Goal: Transaction & Acquisition: Purchase product/service

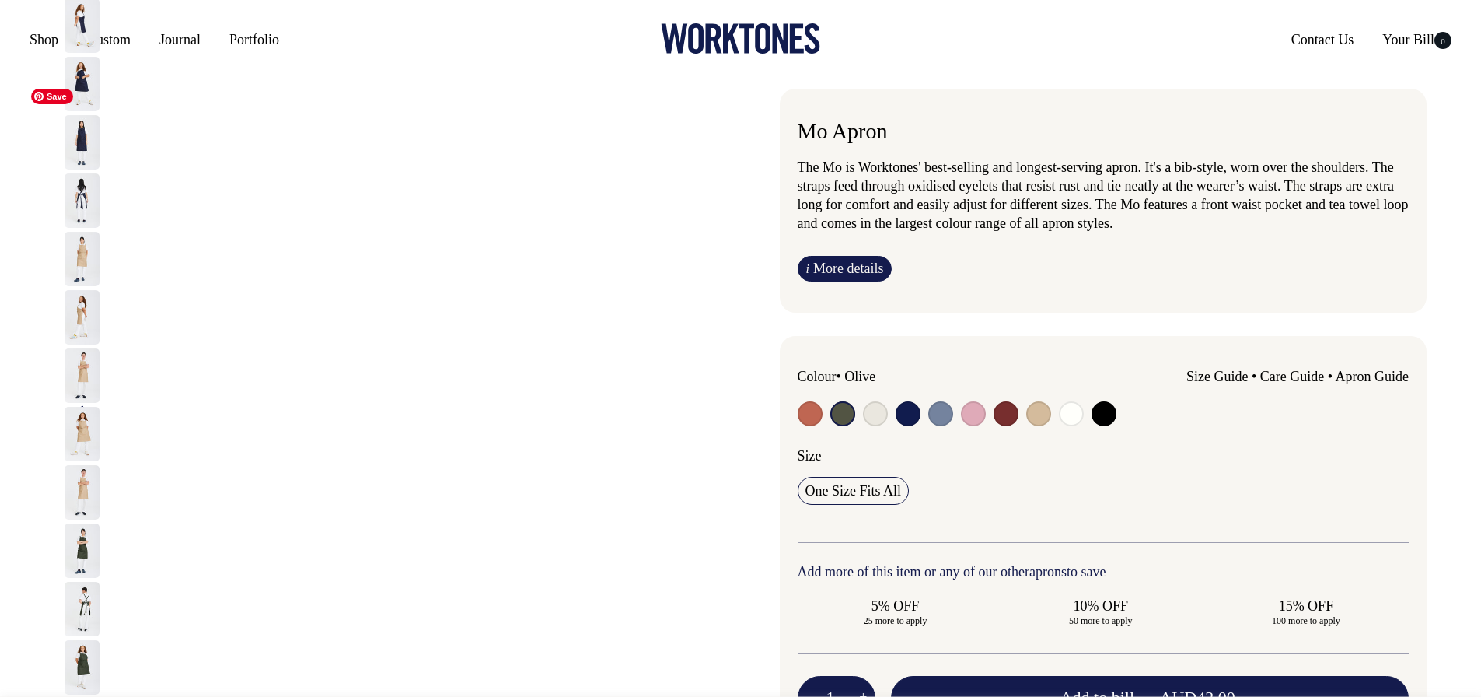
select select "Olive"
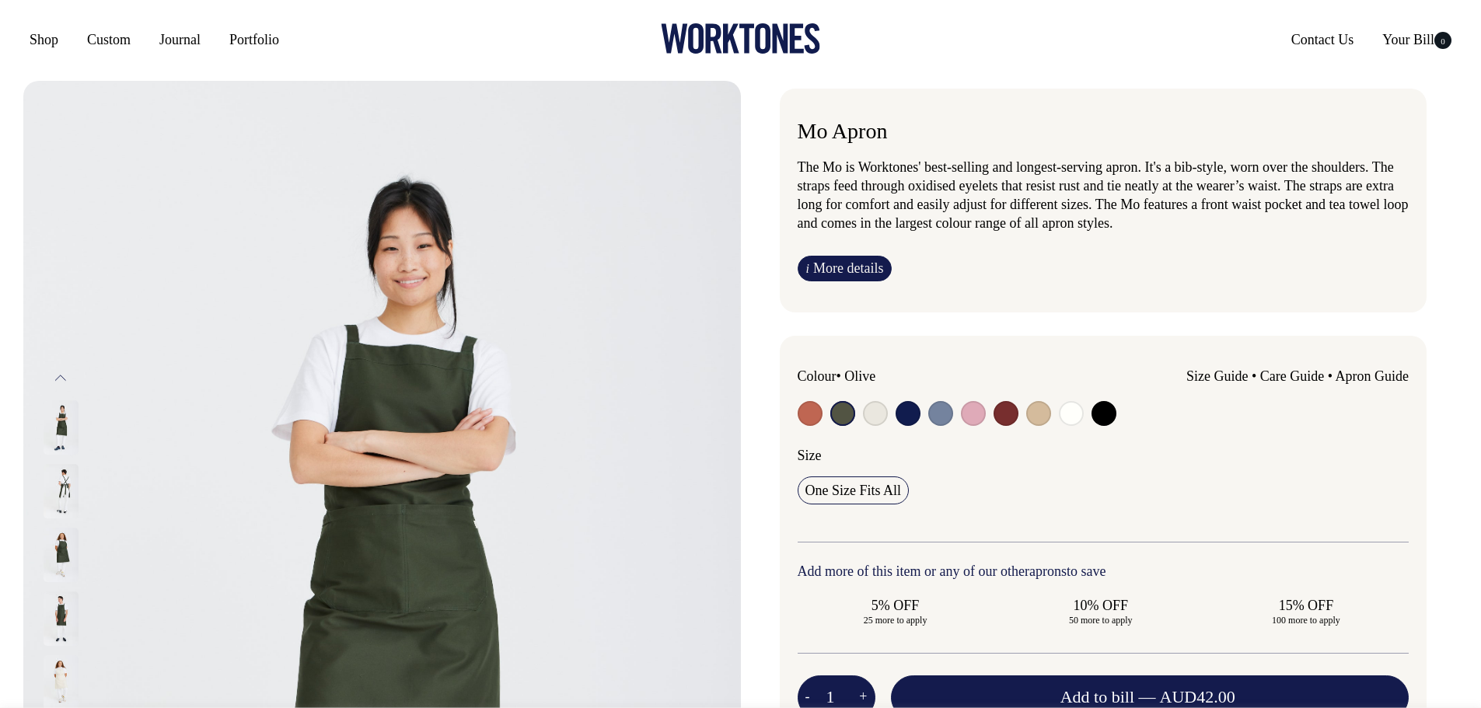
click at [842, 411] on input "radio" at bounding box center [843, 413] width 25 height 25
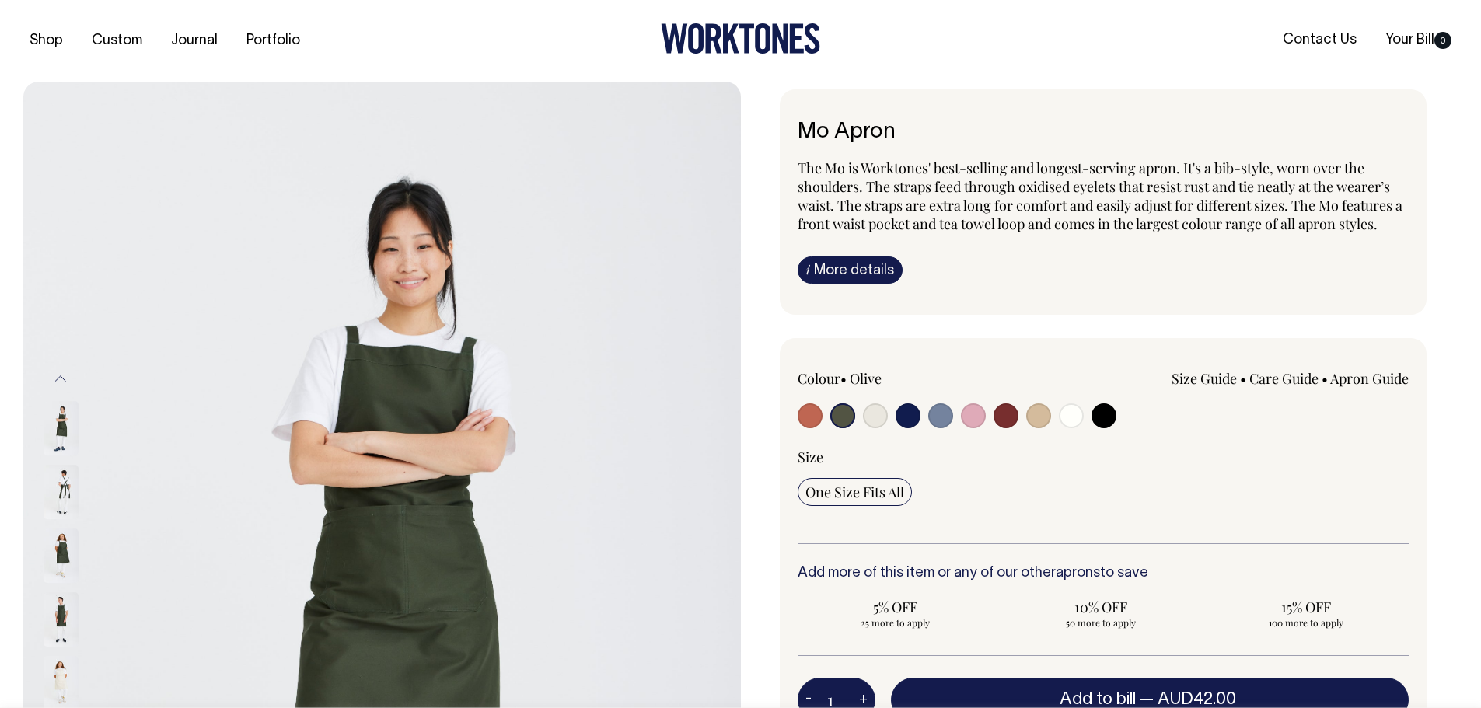
click at [71, 547] on img at bounding box center [61, 556] width 35 height 54
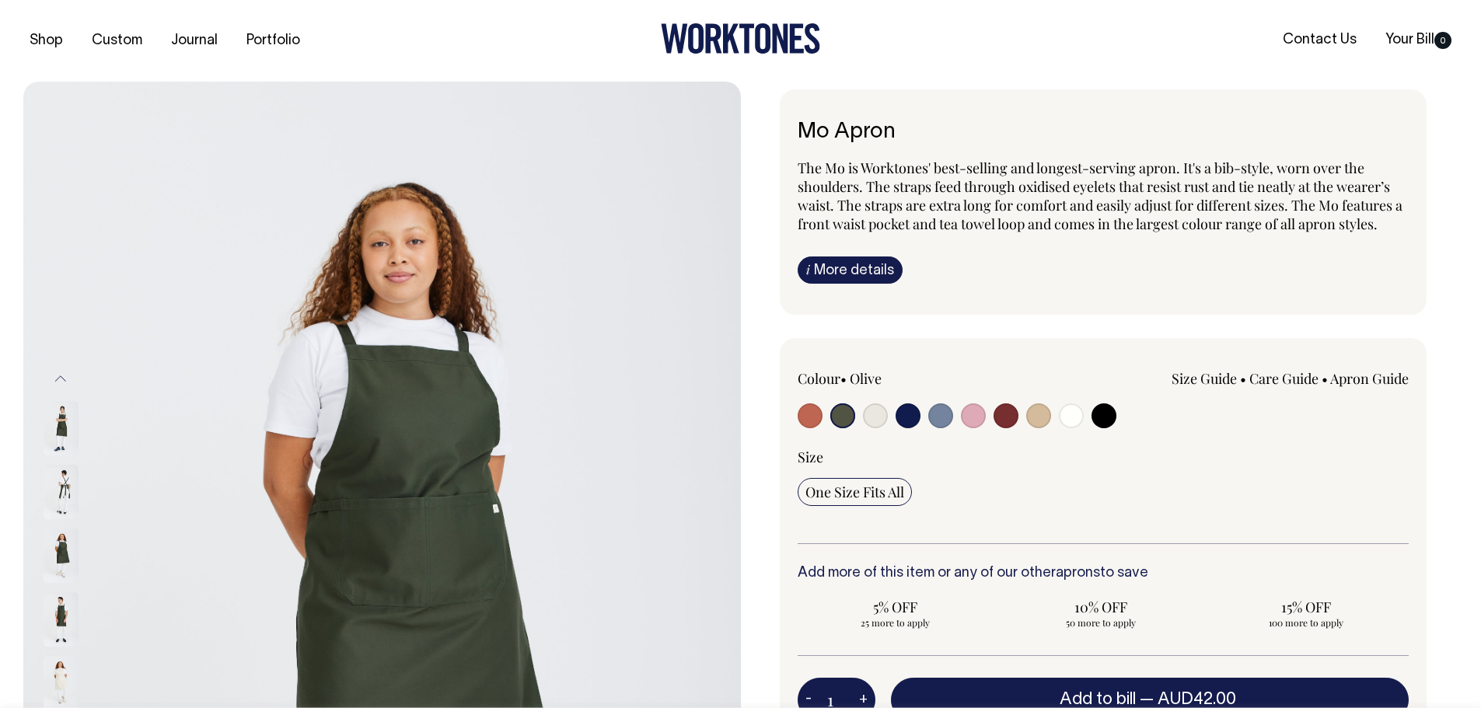
click at [61, 554] on img at bounding box center [61, 556] width 35 height 54
click at [50, 496] on img at bounding box center [61, 492] width 35 height 54
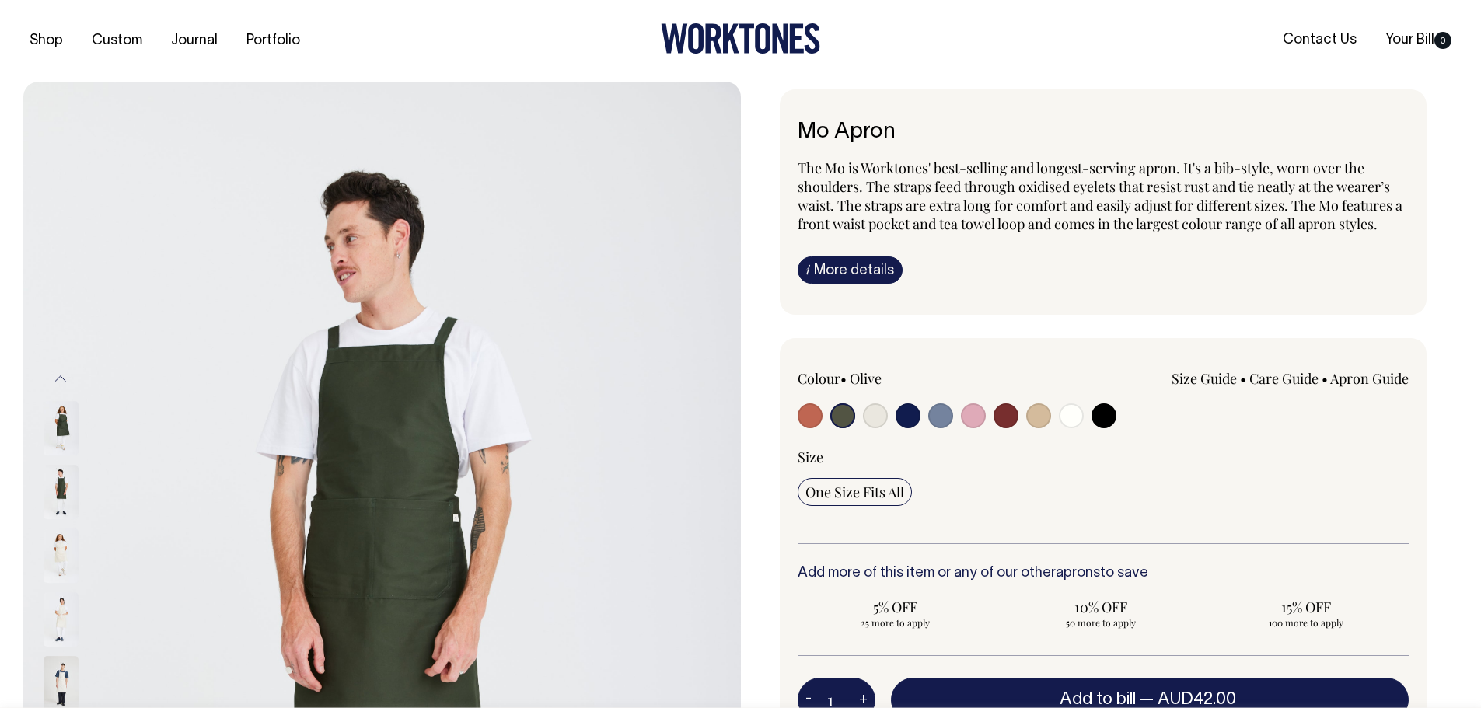
click at [61, 491] on img at bounding box center [61, 492] width 35 height 54
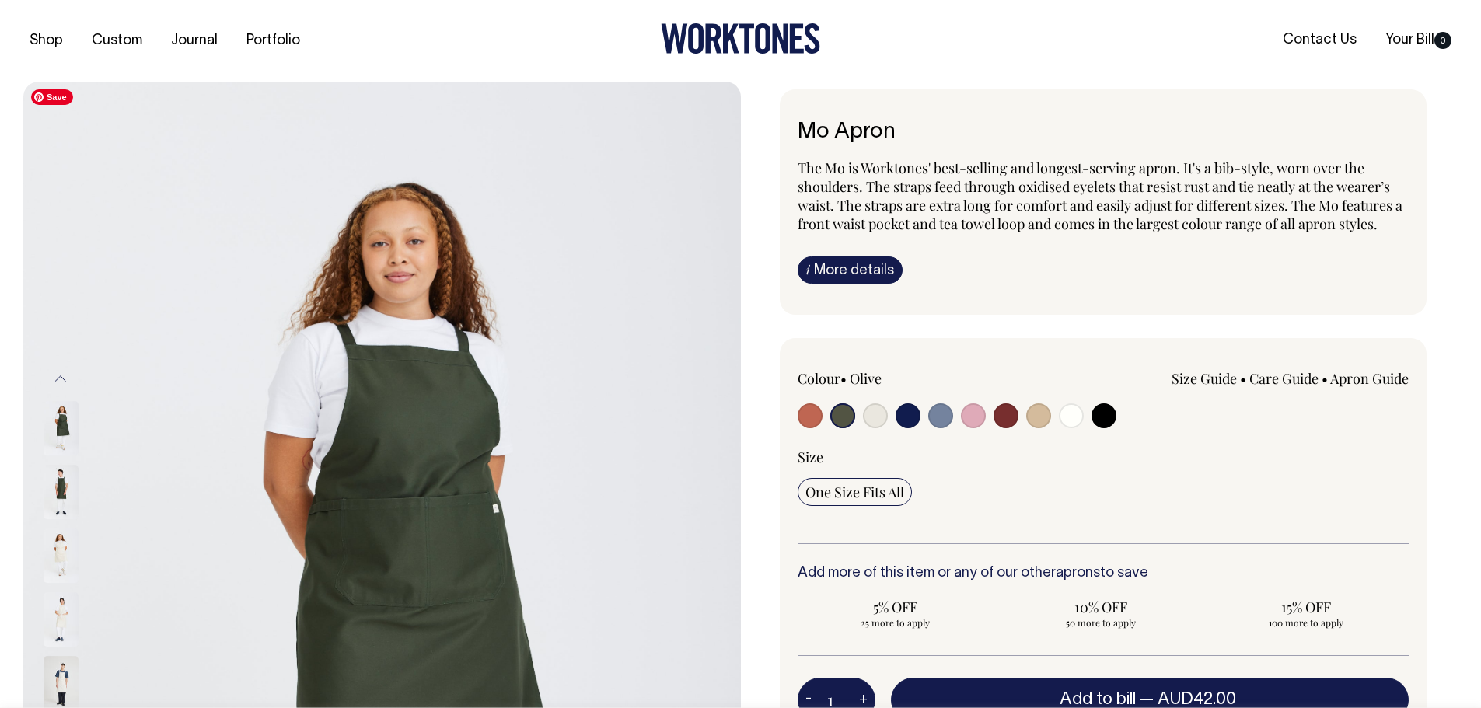
drag, startPoint x: 492, startPoint y: 433, endPoint x: 61, endPoint y: 494, distance: 435.9
click at [61, 494] on img at bounding box center [61, 492] width 35 height 54
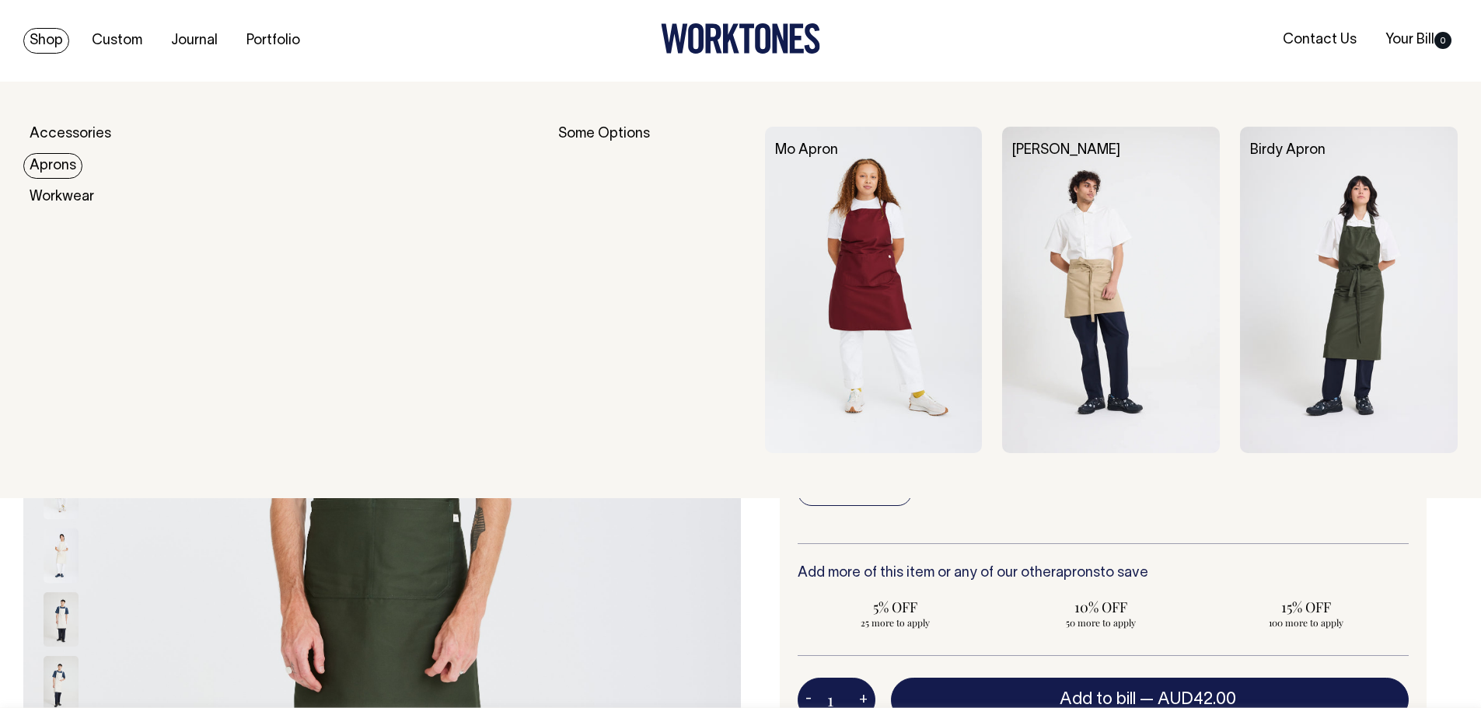
click at [40, 163] on link "Aprons" at bounding box center [52, 166] width 59 height 26
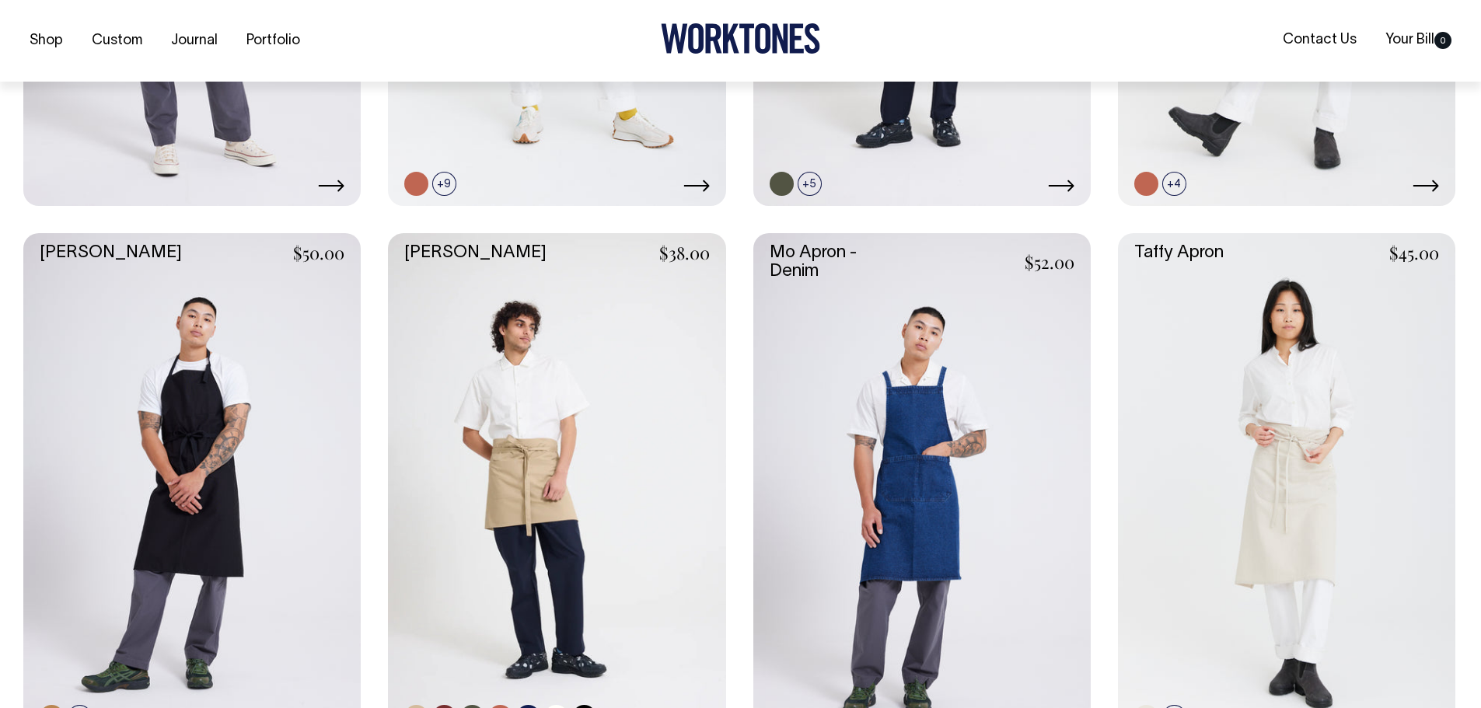
click at [589, 389] on link at bounding box center [557, 486] width 338 height 506
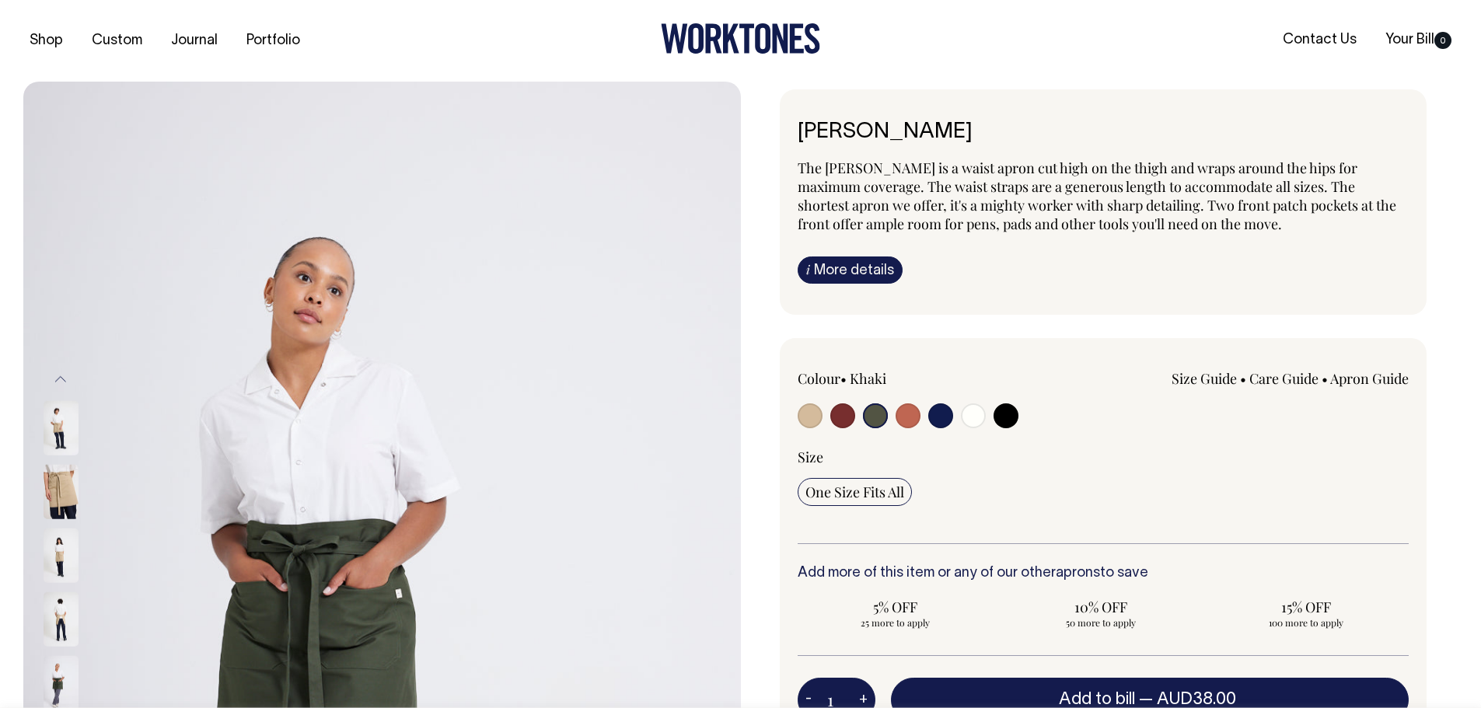
click at [879, 417] on input "radio" at bounding box center [875, 416] width 25 height 25
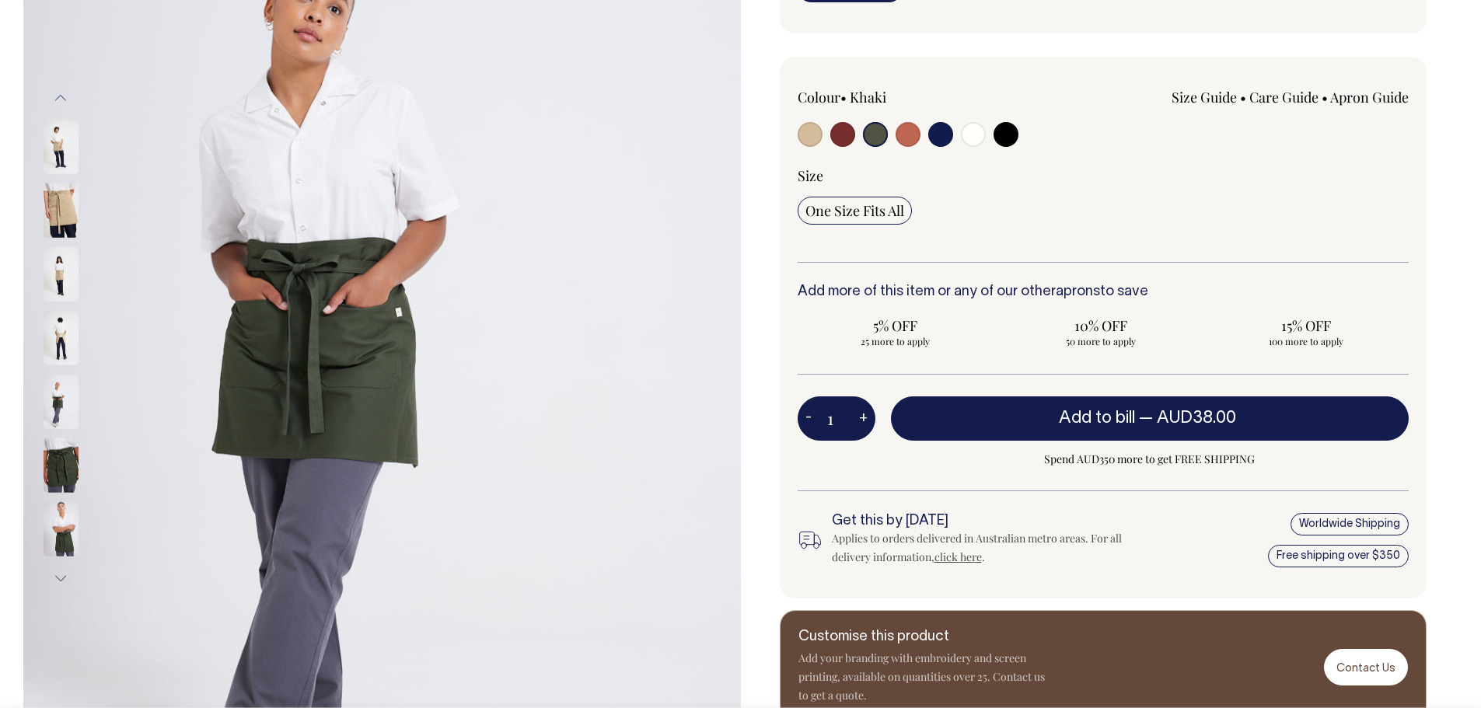
scroll to position [282, 0]
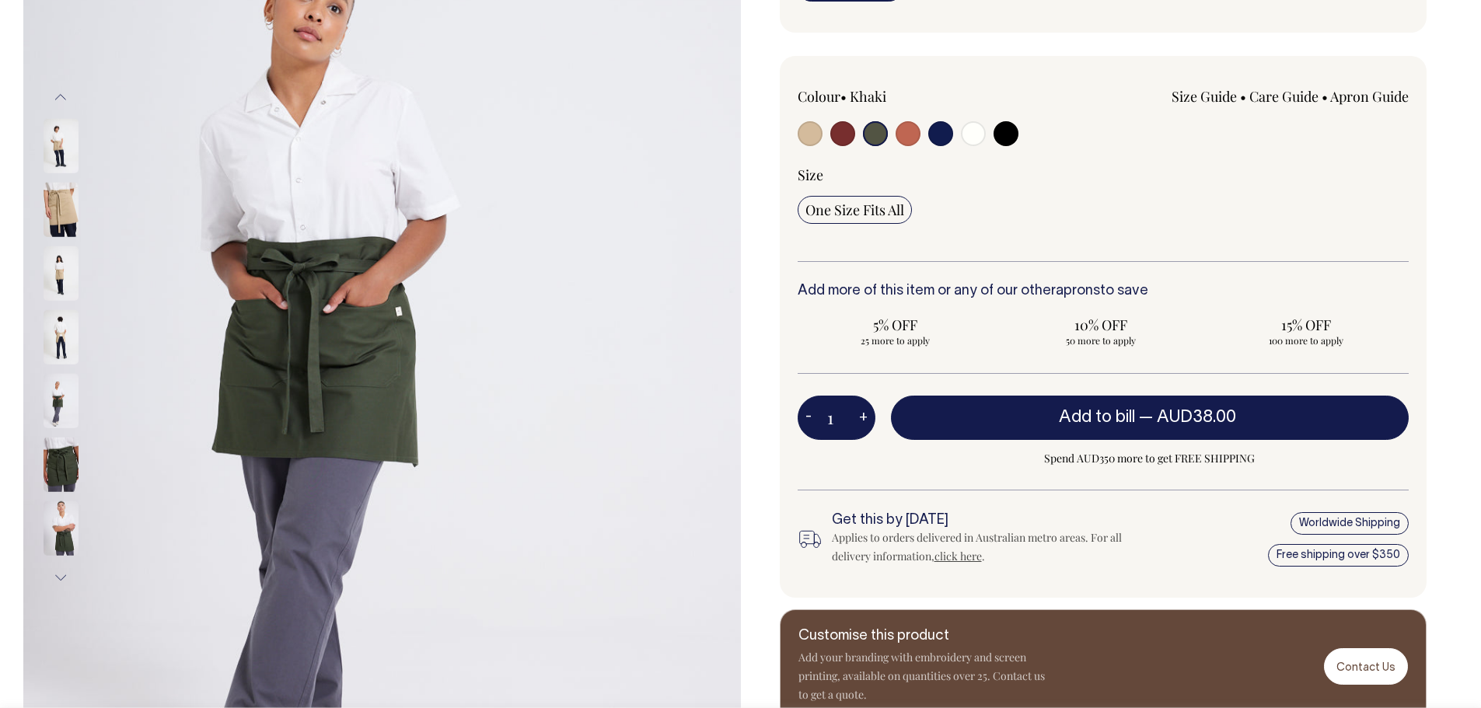
click at [67, 467] on img at bounding box center [61, 465] width 35 height 54
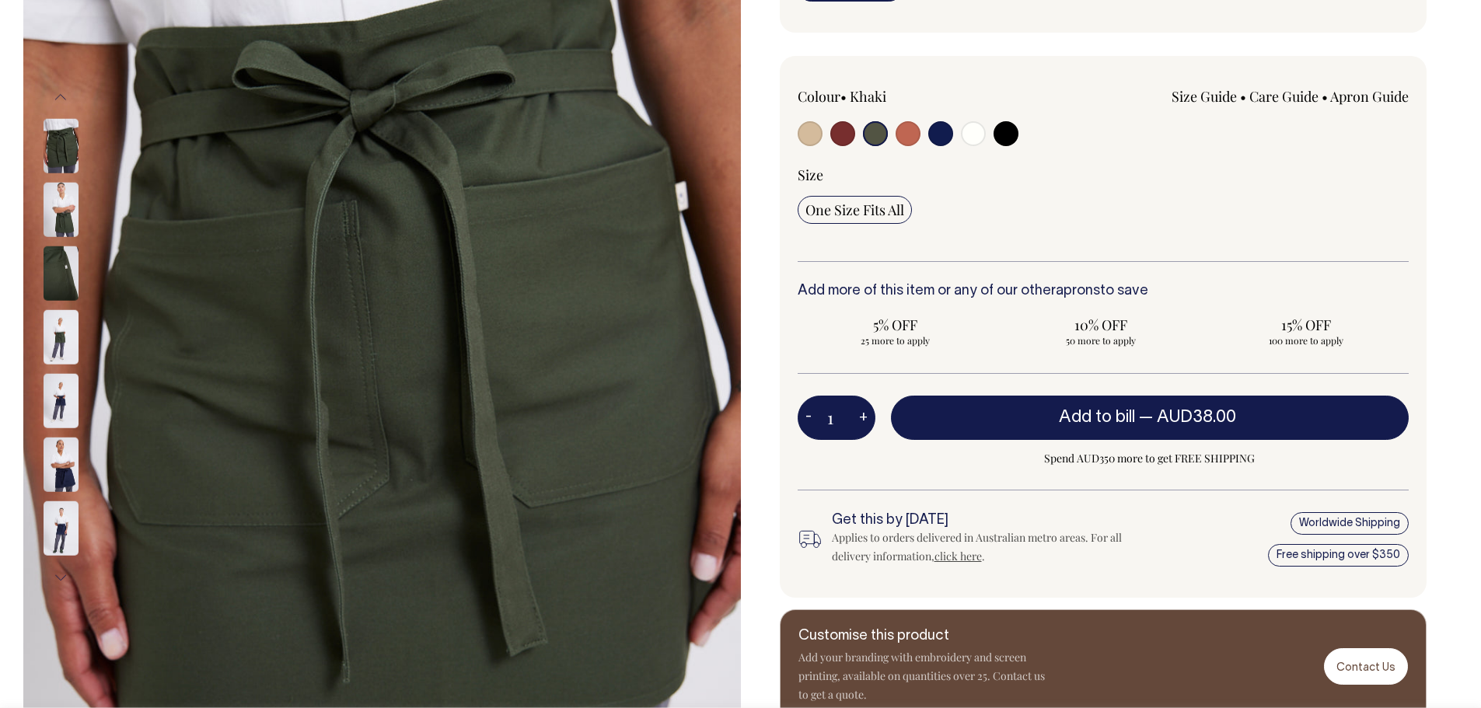
click at [68, 204] on img at bounding box center [61, 210] width 35 height 54
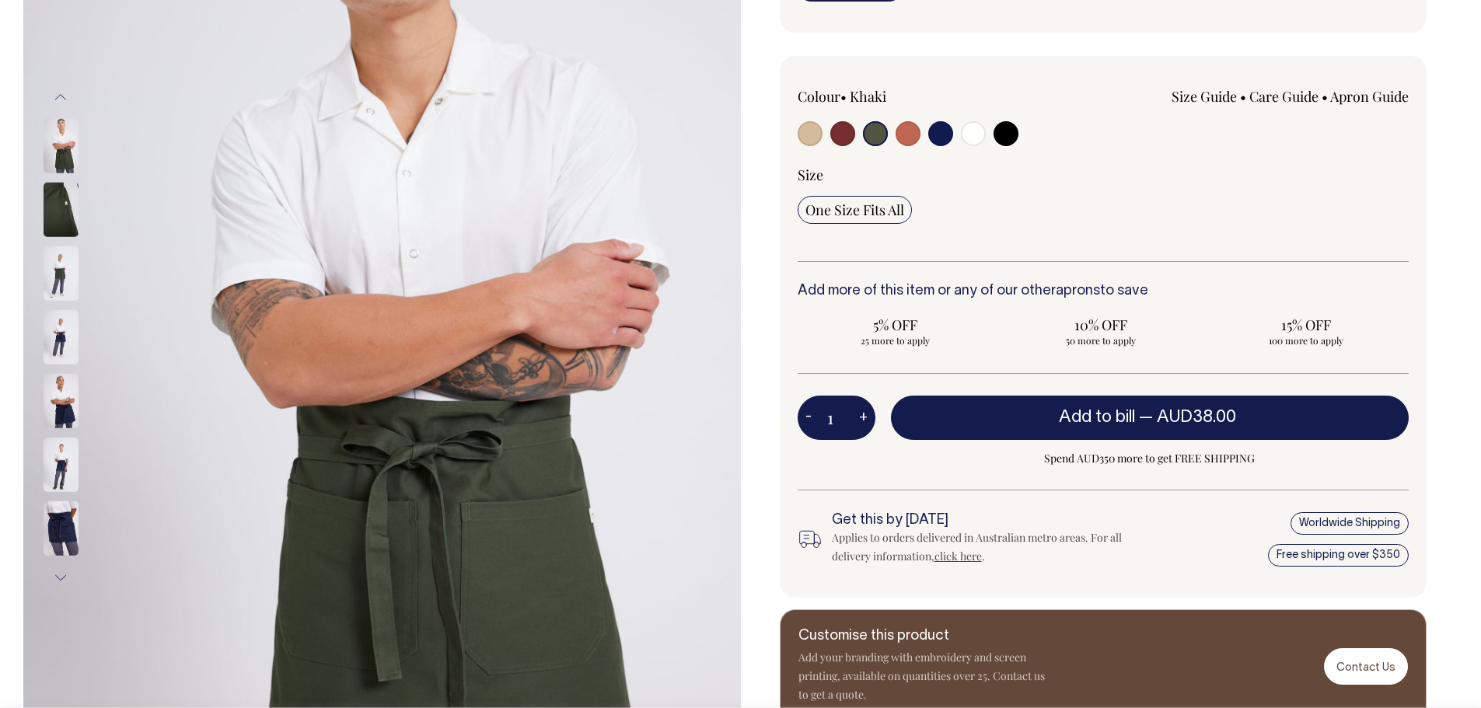
click at [59, 149] on img at bounding box center [61, 146] width 35 height 54
